Goal: Task Accomplishment & Management: Manage account settings

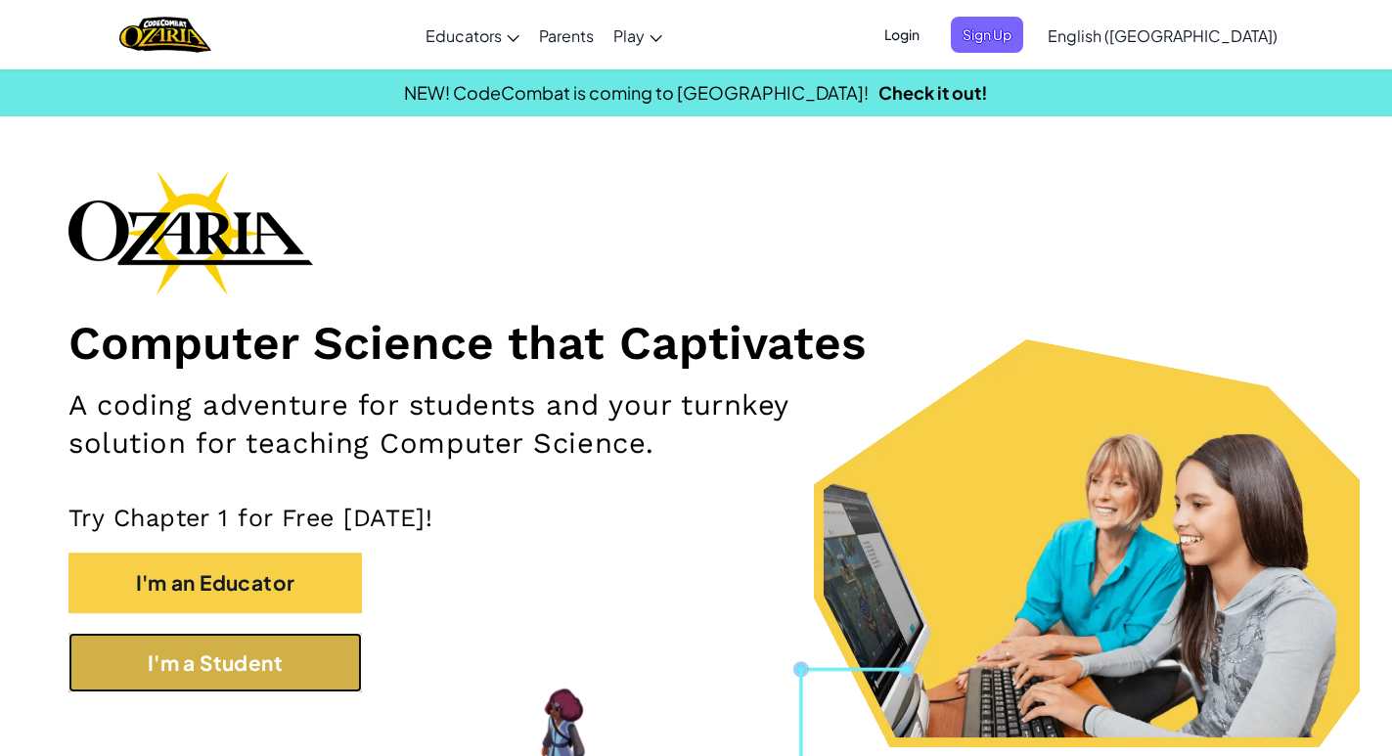
click at [204, 666] on button "I'm a Student" at bounding box center [215, 663] width 294 height 60
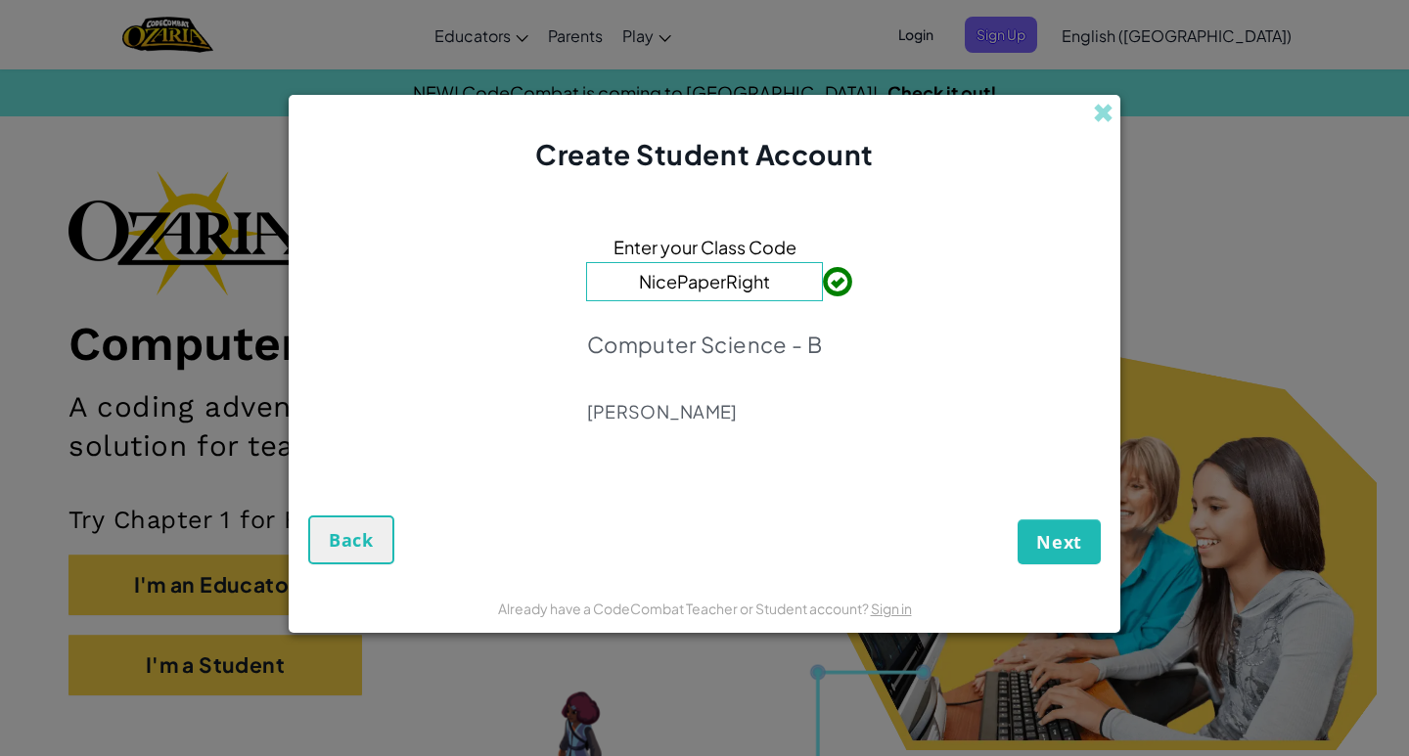
type input "NicePaperRight"
click at [1078, 548] on span "Next" at bounding box center [1059, 541] width 46 height 23
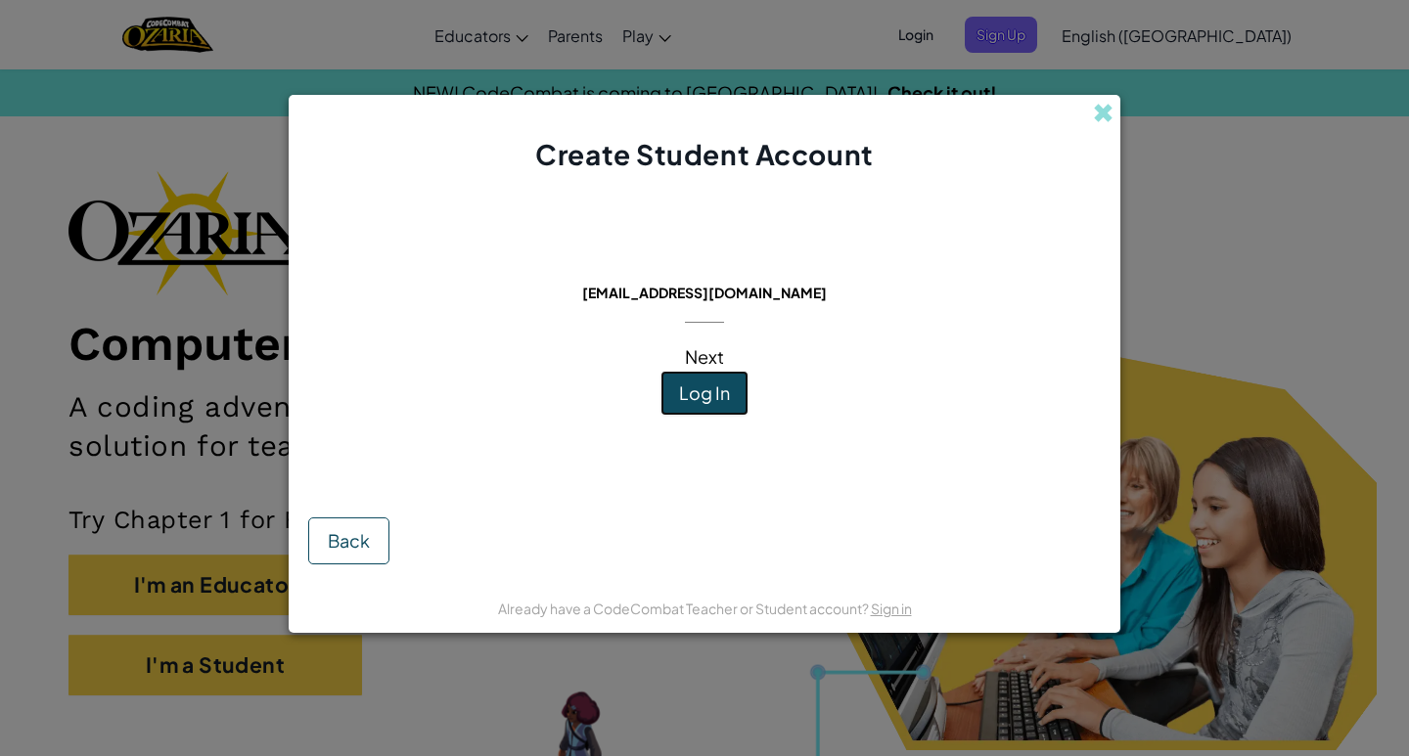
click at [694, 388] on span "Log In" at bounding box center [704, 393] width 51 height 23
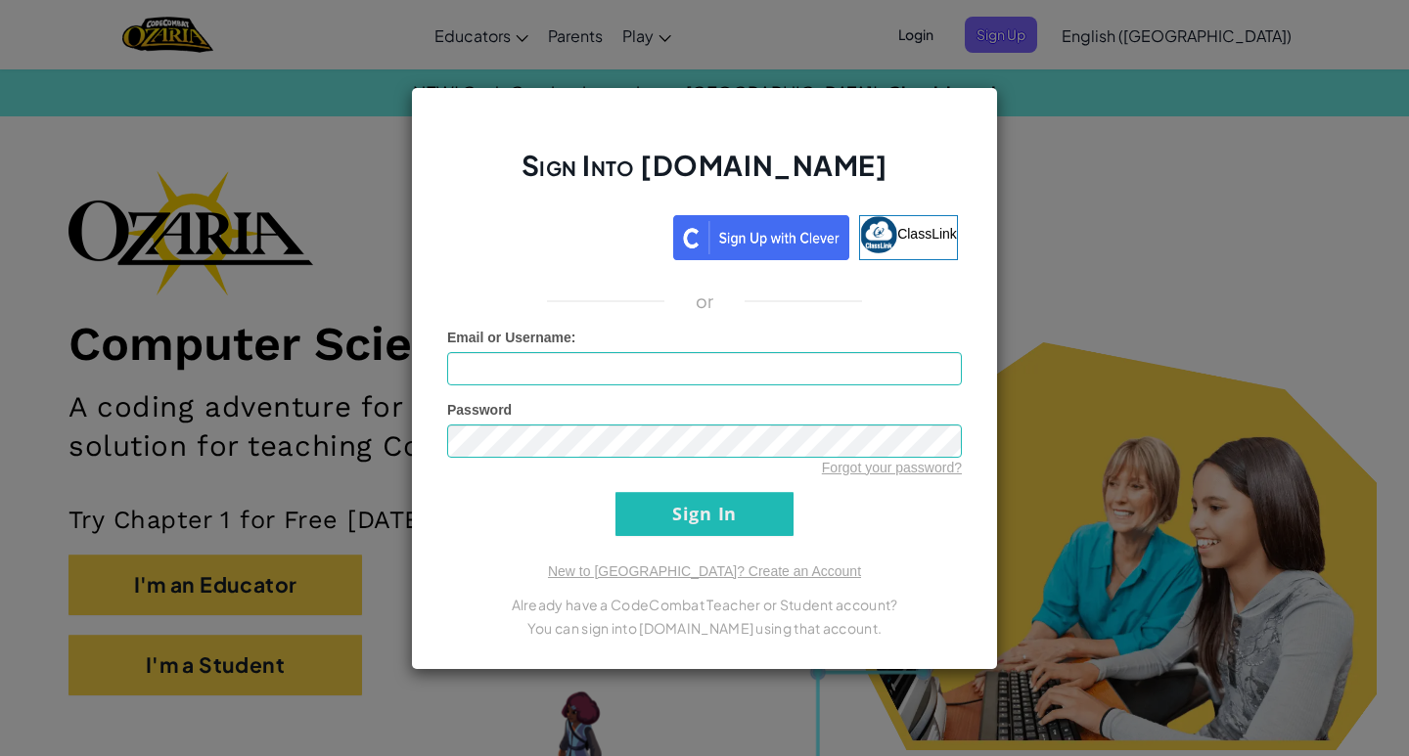
drag, startPoint x: 1319, startPoint y: 342, endPoint x: 1246, endPoint y: 269, distance: 103.1
click at [1319, 342] on div "Sign Into [DOMAIN_NAME] ClassLink or Unknown Error Email or Username : Password…" at bounding box center [704, 378] width 1409 height 756
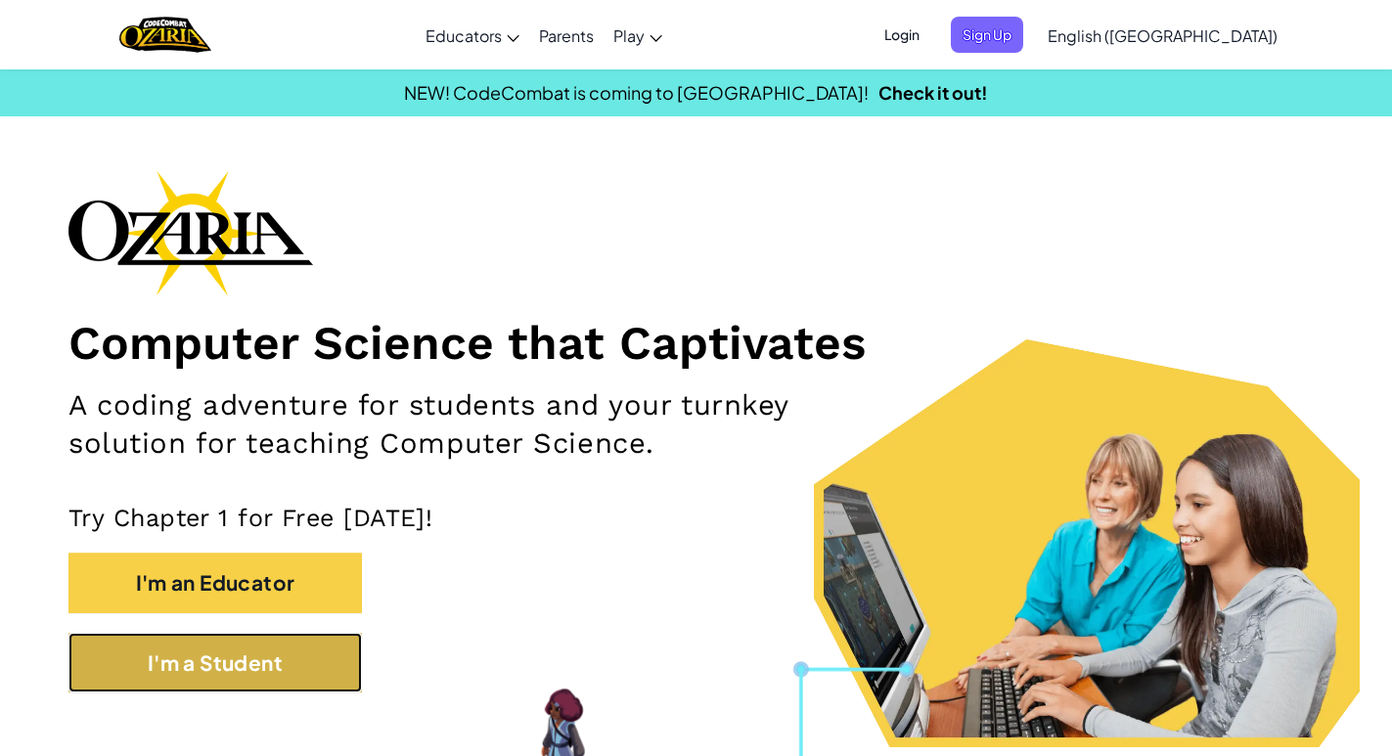
click at [268, 661] on button "I'm a Student" at bounding box center [215, 663] width 294 height 60
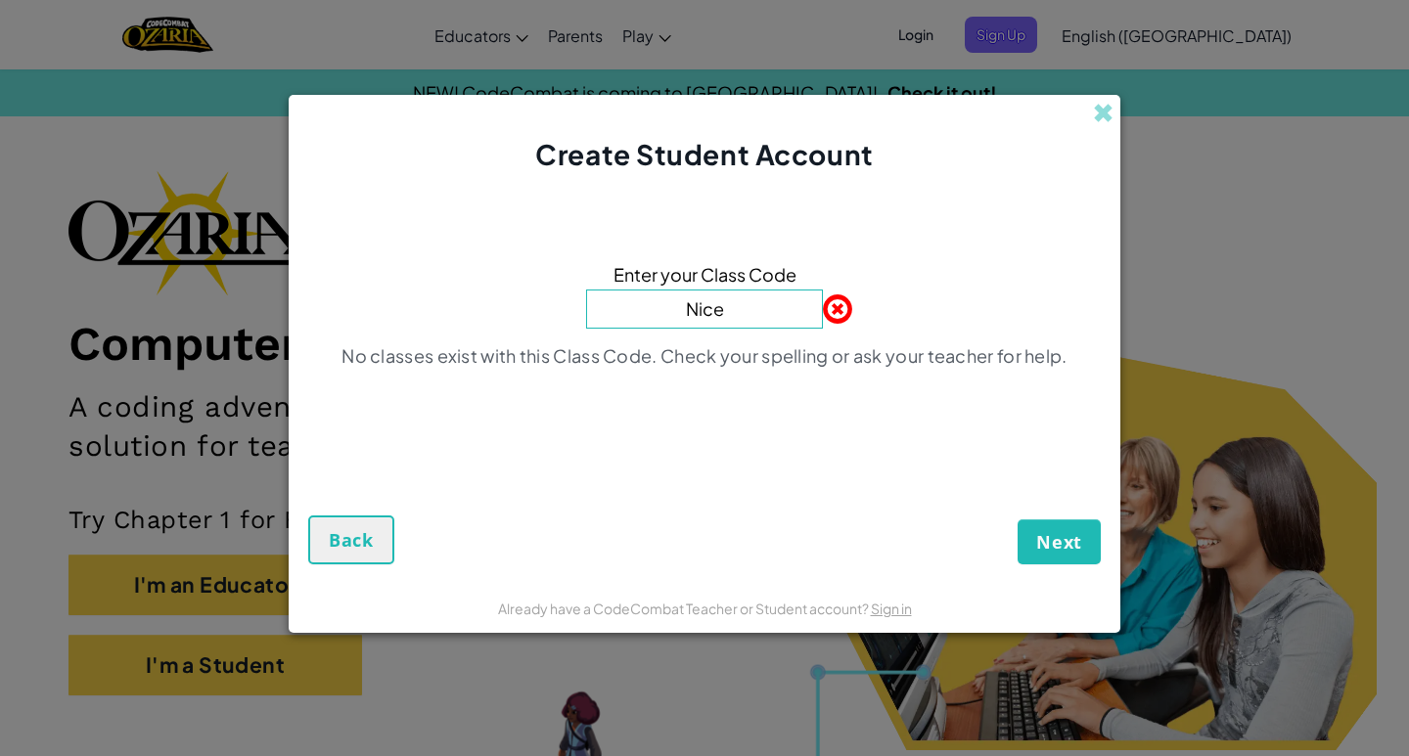
type input "NicePaperRight"
click at [1046, 558] on button "Next" at bounding box center [1059, 542] width 83 height 45
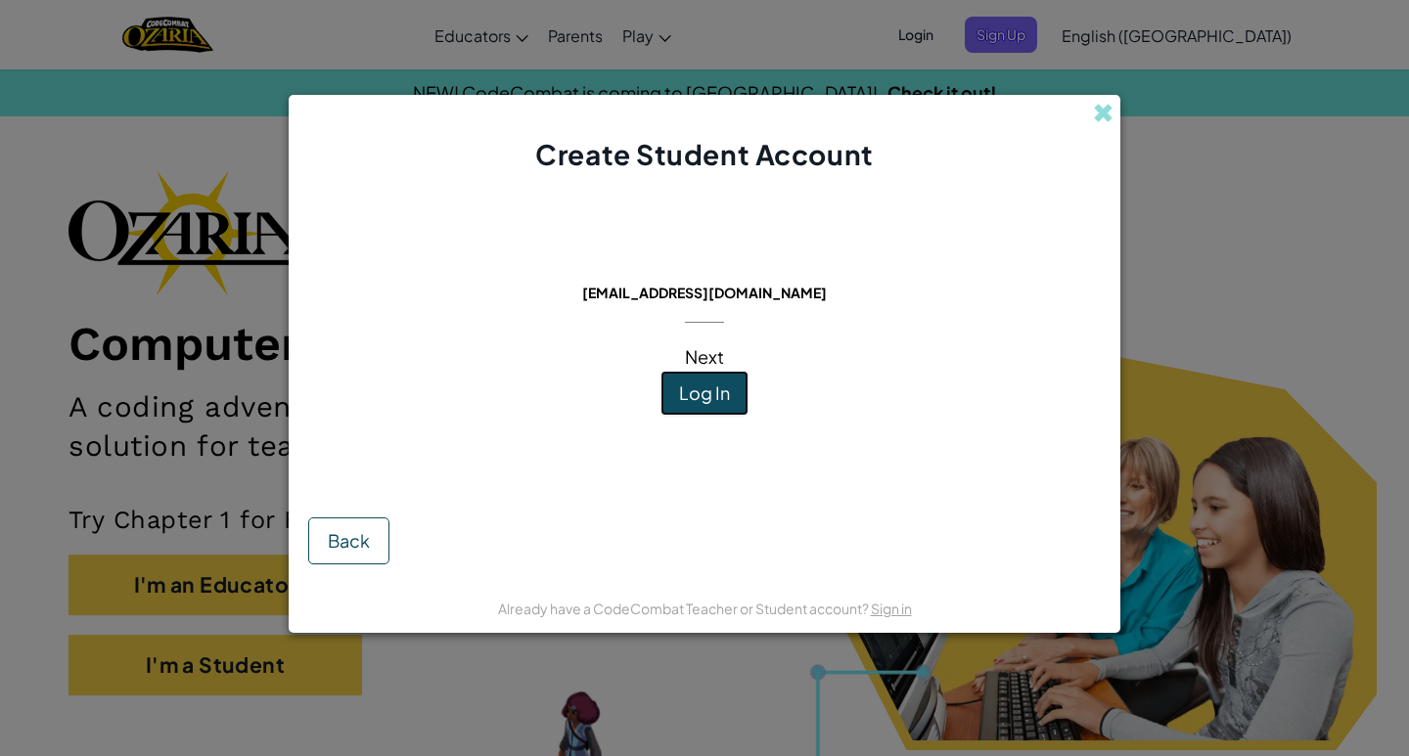
click at [723, 406] on button "Log In" at bounding box center [704, 393] width 88 height 45
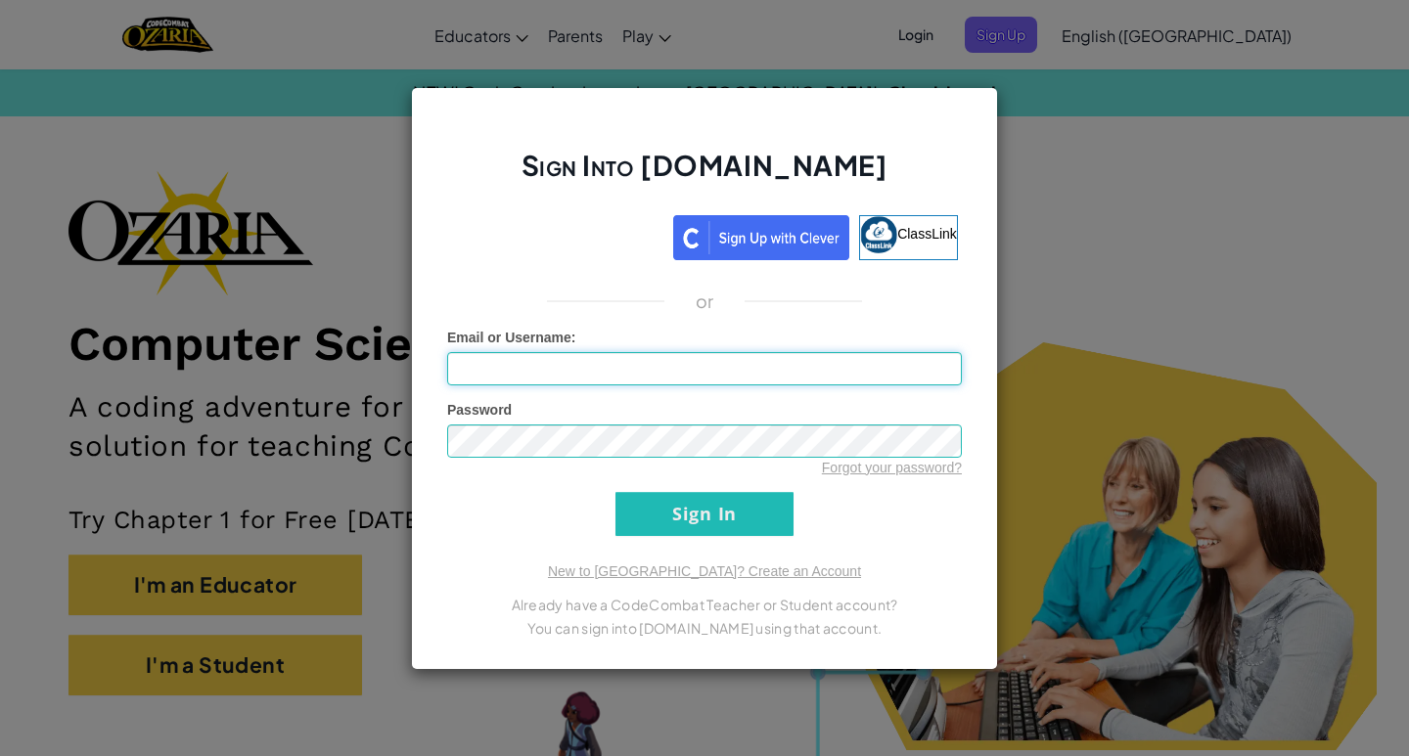
click at [681, 364] on input "Email or Username :" at bounding box center [704, 368] width 515 height 33
type input "[EMAIL_ADDRESS][DOMAIN_NAME]"
click at [615, 492] on input "Sign In" at bounding box center [704, 514] width 178 height 44
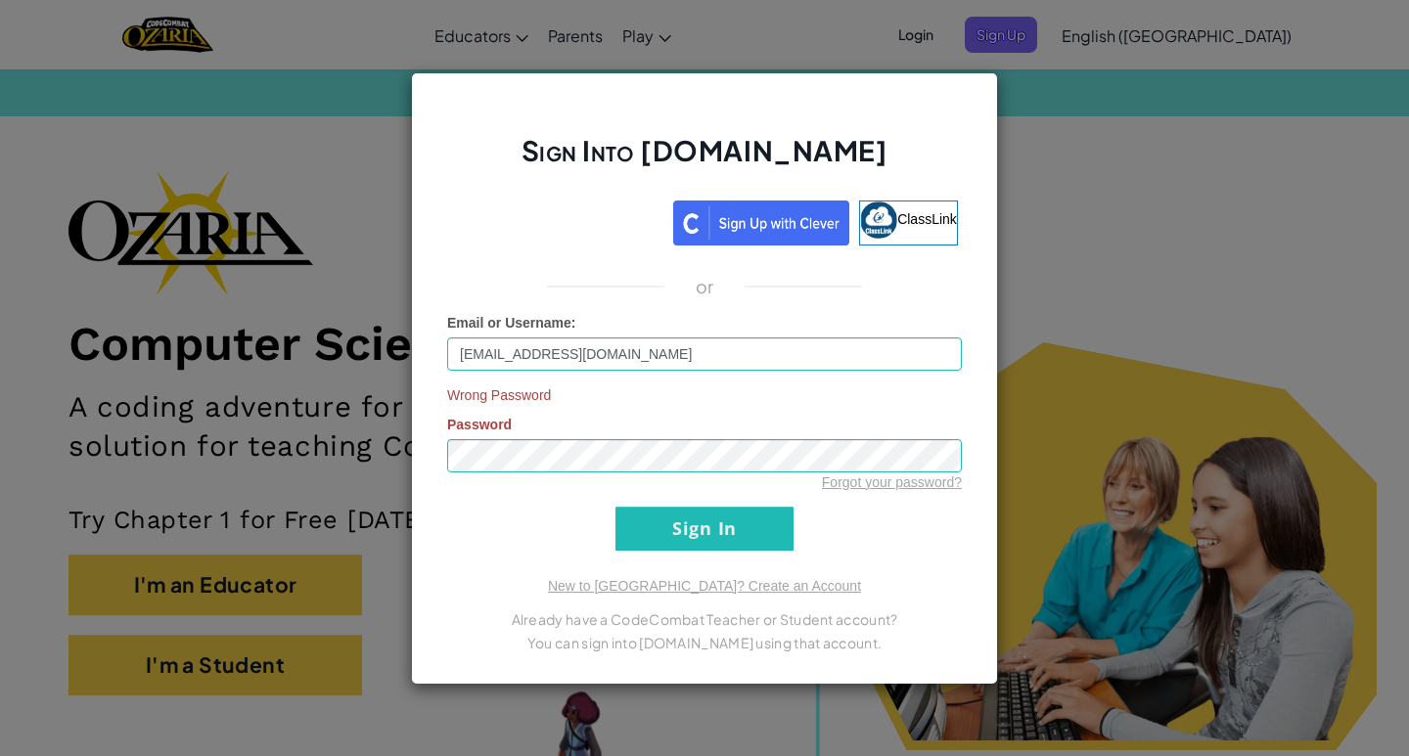
click at [637, 556] on div "Sign Into [DOMAIN_NAME] ClassLink or Email or Username : [EMAIL_ADDRESS][DOMAIN…" at bounding box center [704, 378] width 587 height 612
click at [658, 542] on input "Sign In" at bounding box center [704, 529] width 178 height 44
drag, startPoint x: 591, startPoint y: 430, endPoint x: 550, endPoint y: 434, distance: 41.3
click at [550, 434] on div "Wrong Password Password Forgot your password?" at bounding box center [704, 438] width 515 height 107
click at [255, 474] on div "Sign Into [DOMAIN_NAME] ClassLink or Email or Username : [EMAIL_ADDRESS][DOMAIN…" at bounding box center [704, 378] width 1409 height 756
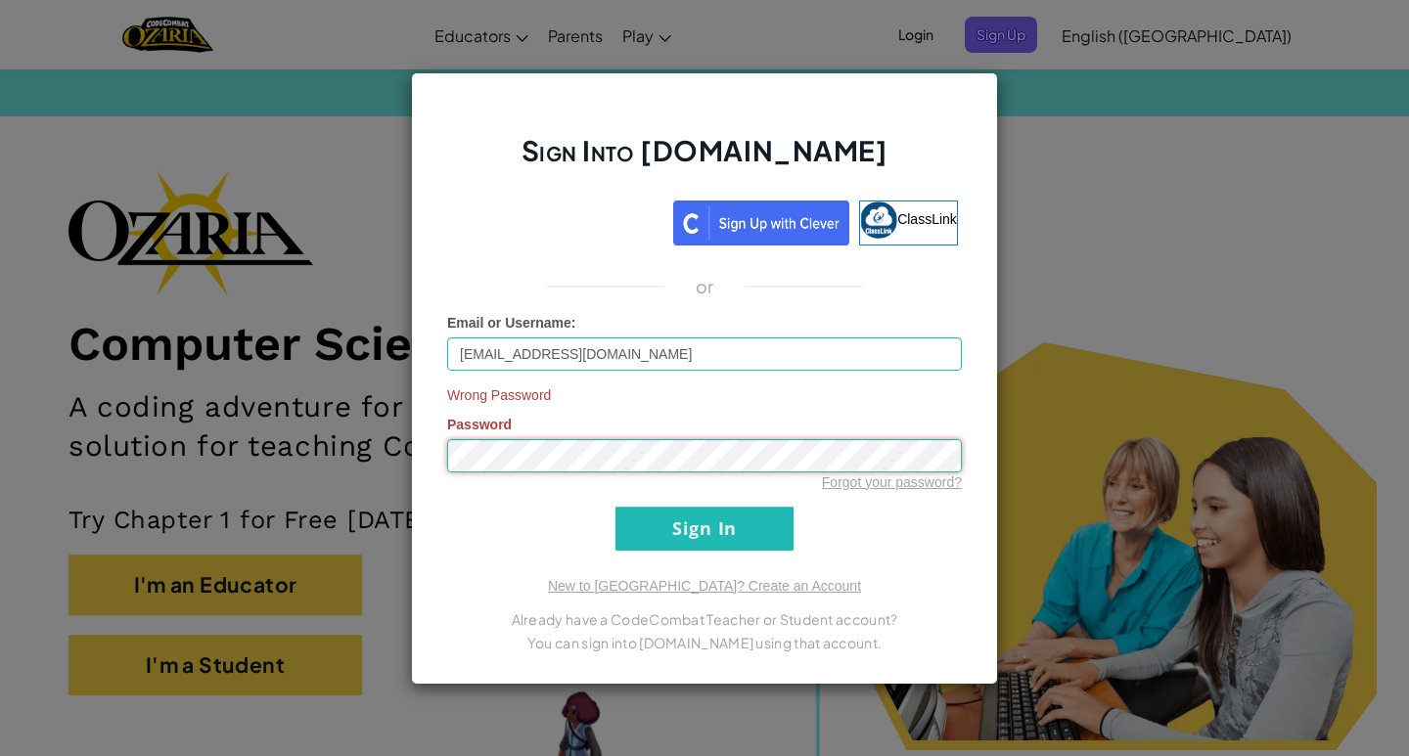
click at [615, 507] on input "Sign In" at bounding box center [704, 529] width 178 height 44
click at [1049, 66] on div "Sign Into [DOMAIN_NAME] ClassLink or Email or Username : [EMAIL_ADDRESS][DOMAIN…" at bounding box center [704, 378] width 1409 height 756
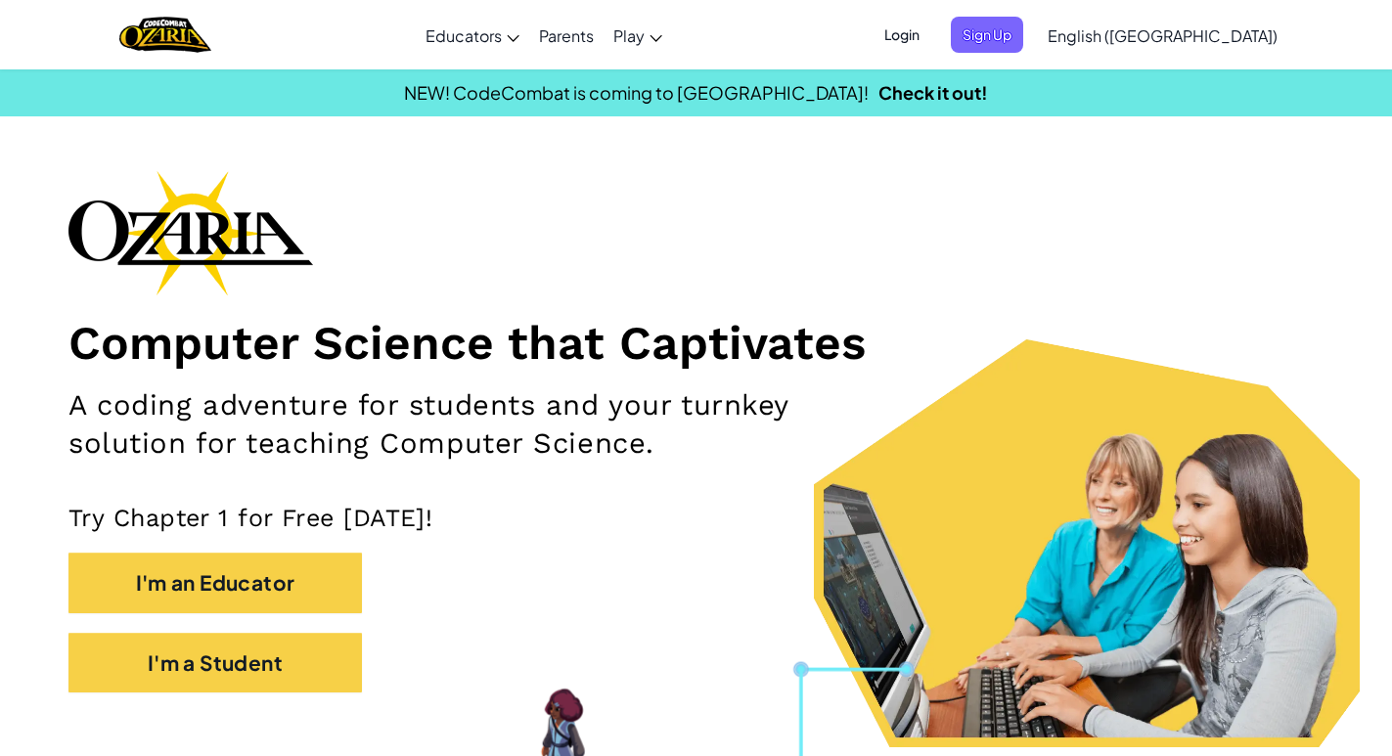
click at [931, 39] on span "Login" at bounding box center [902, 35] width 59 height 36
